Goal: Transaction & Acquisition: Purchase product/service

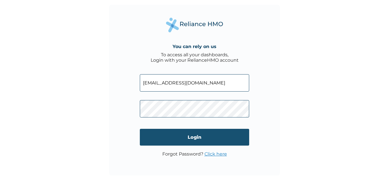
click at [185, 138] on input "Login" at bounding box center [194, 137] width 109 height 17
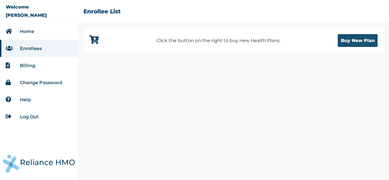
click at [368, 40] on button "Buy New Plan" at bounding box center [358, 40] width 40 height 13
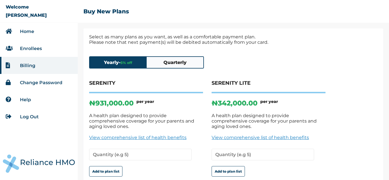
scroll to position [30, 0]
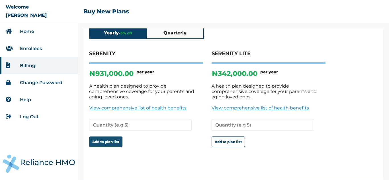
click at [111, 137] on button "Add to plan list" at bounding box center [105, 142] width 33 height 11
click at [121, 121] on input "number" at bounding box center [140, 125] width 103 height 12
type input "1"
click at [108, 137] on button "Add to plan list" at bounding box center [105, 142] width 33 height 11
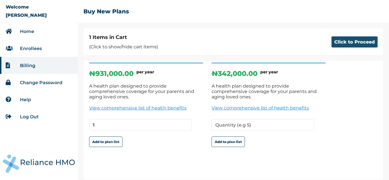
click at [344, 42] on button "Click to Proceed" at bounding box center [355, 41] width 46 height 11
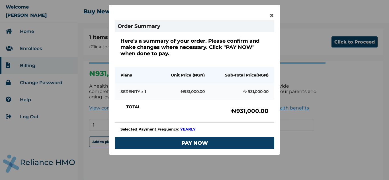
scroll to position [35, 0]
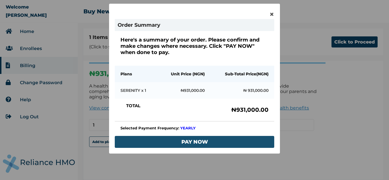
click at [230, 141] on button "PAY NOW" at bounding box center [195, 142] width 160 height 12
